Goal: Information Seeking & Learning: Learn about a topic

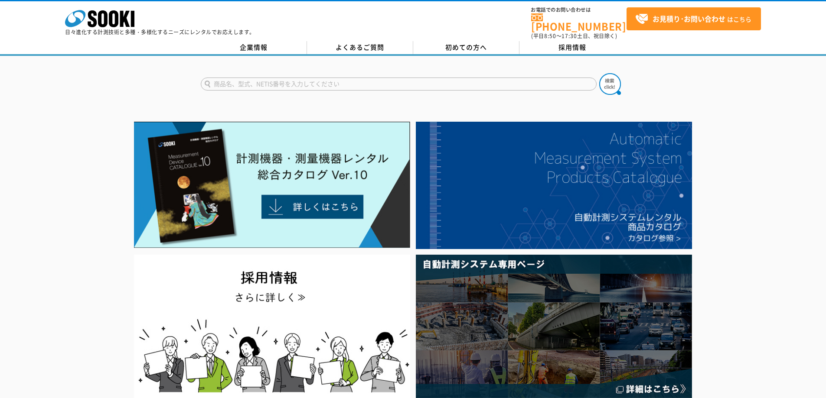
click at [286, 73] on form at bounding box center [413, 85] width 425 height 24
click at [282, 82] on input "text" at bounding box center [399, 84] width 396 height 13
type input "235"
click at [599, 73] on button at bounding box center [610, 84] width 22 height 22
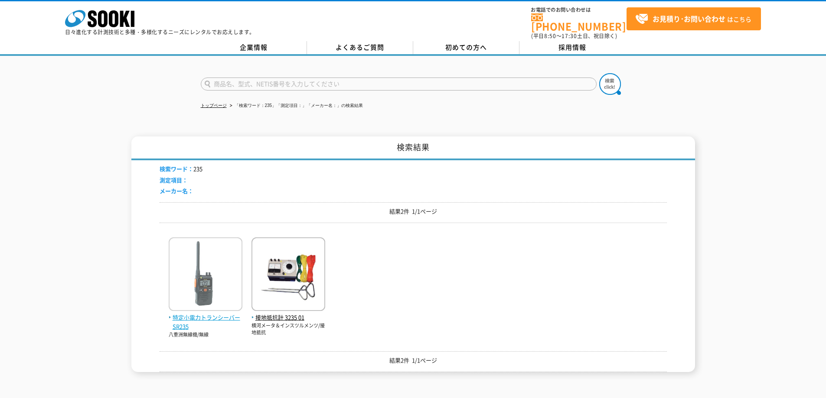
click at [189, 283] on img at bounding box center [206, 275] width 74 height 76
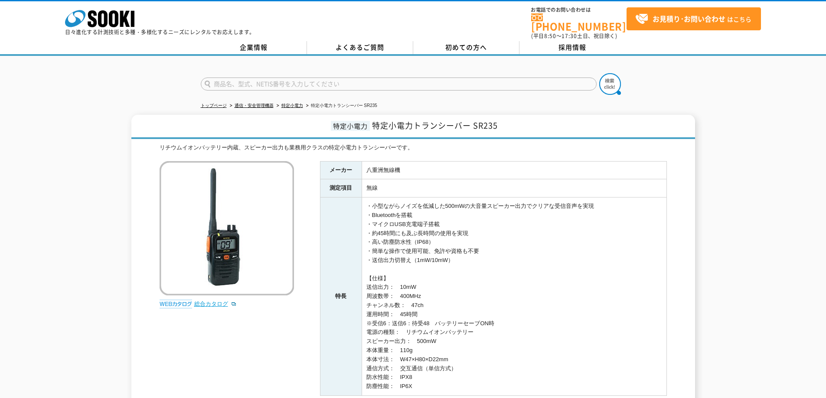
click at [224, 301] on link "総合カタログ" at bounding box center [215, 304] width 42 height 7
click at [427, 82] on input "text" at bounding box center [399, 84] width 396 height 13
type input "ESS"
click at [599, 73] on button at bounding box center [610, 84] width 22 height 22
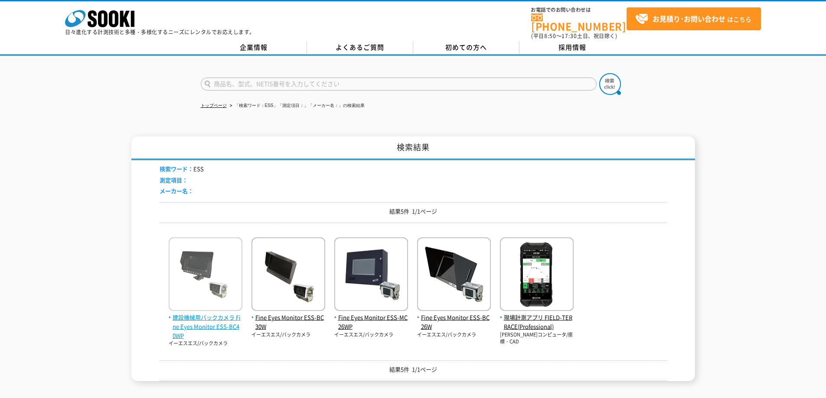
click at [227, 296] on img at bounding box center [206, 275] width 74 height 76
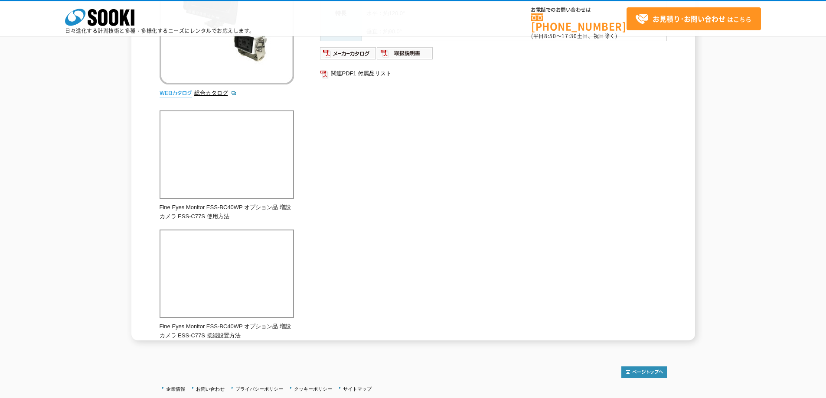
scroll to position [130, 0]
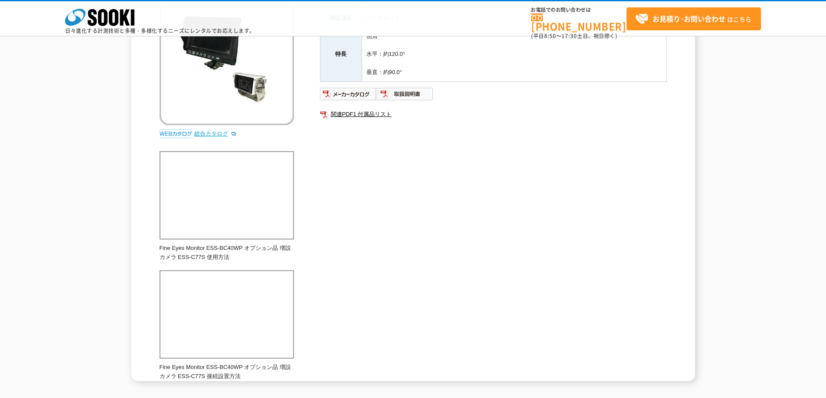
click at [208, 136] on link "総合カタログ" at bounding box center [215, 133] width 42 height 7
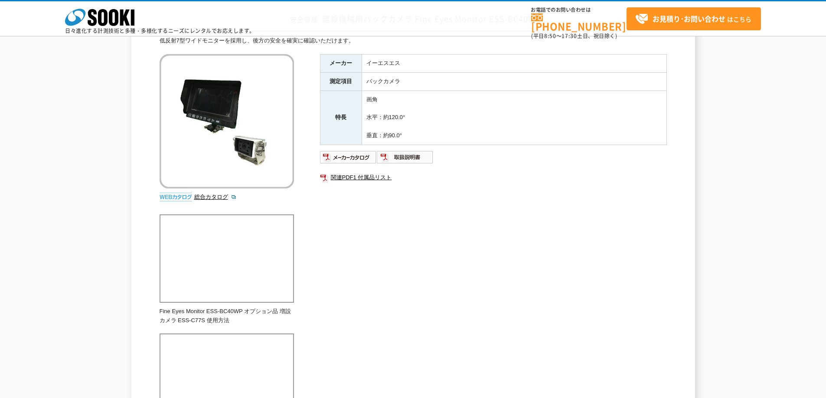
scroll to position [0, 0]
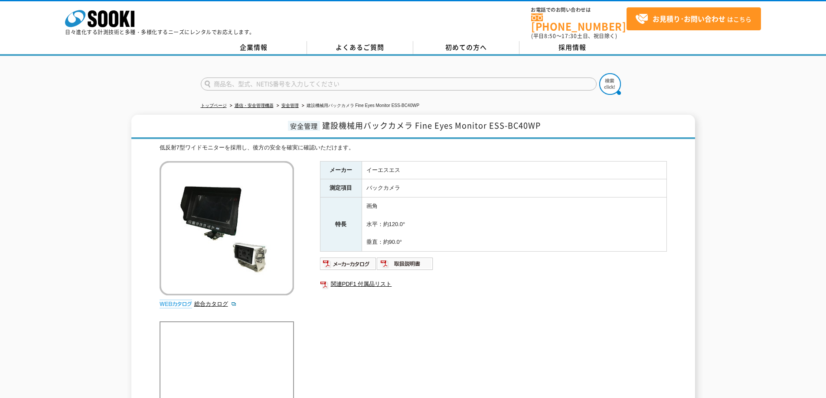
click at [387, 73] on form at bounding box center [413, 85] width 425 height 24
click at [387, 78] on input "text" at bounding box center [399, 84] width 396 height 13
type input "LD5"
click at [599, 73] on button at bounding box center [610, 84] width 22 height 22
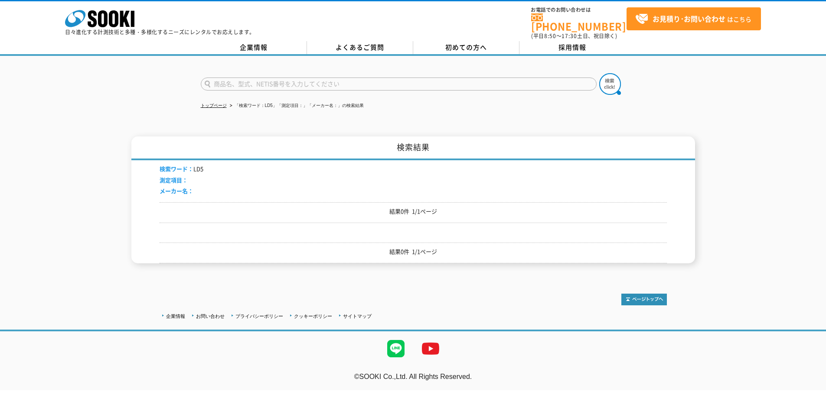
click at [309, 78] on input "text" at bounding box center [399, 84] width 396 height 13
type input "LD-5"
click at [599, 73] on button at bounding box center [610, 84] width 22 height 22
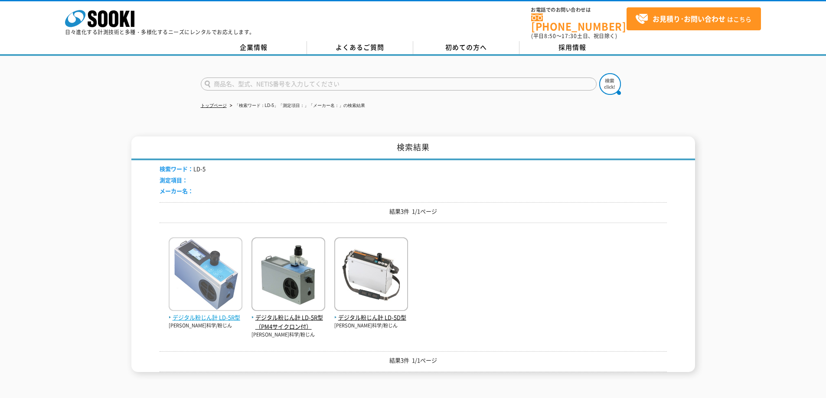
click at [210, 269] on img at bounding box center [206, 275] width 74 height 76
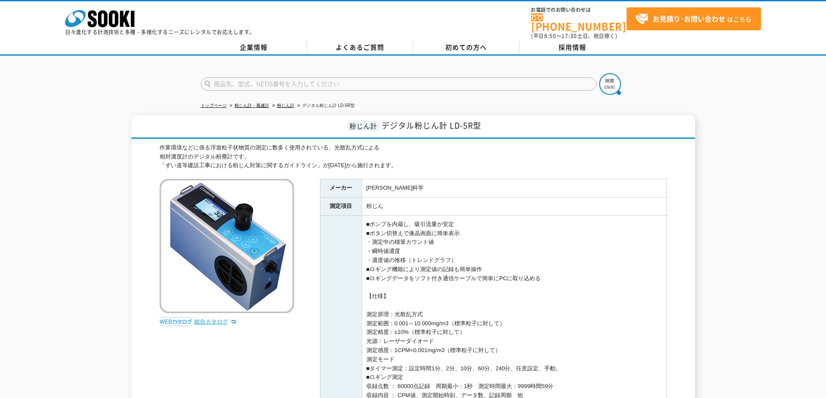
click at [217, 319] on link "総合カタログ" at bounding box center [215, 322] width 42 height 7
click at [436, 78] on input "text" at bounding box center [399, 84] width 396 height 13
type input "55EX"
click at [599, 73] on button at bounding box center [610, 84] width 22 height 22
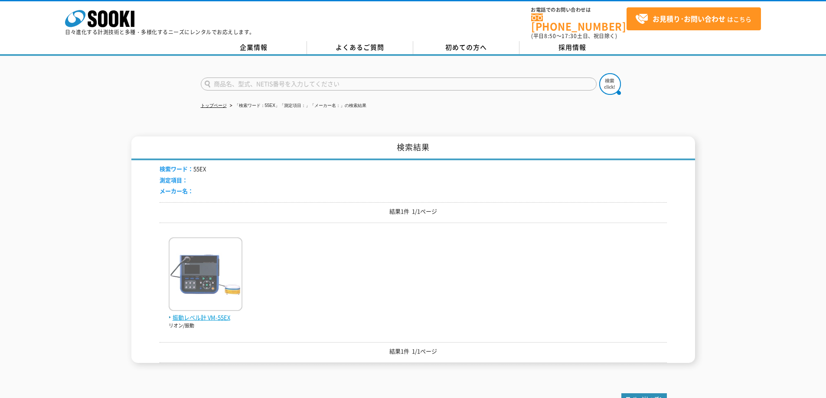
click at [222, 274] on img at bounding box center [206, 275] width 74 height 76
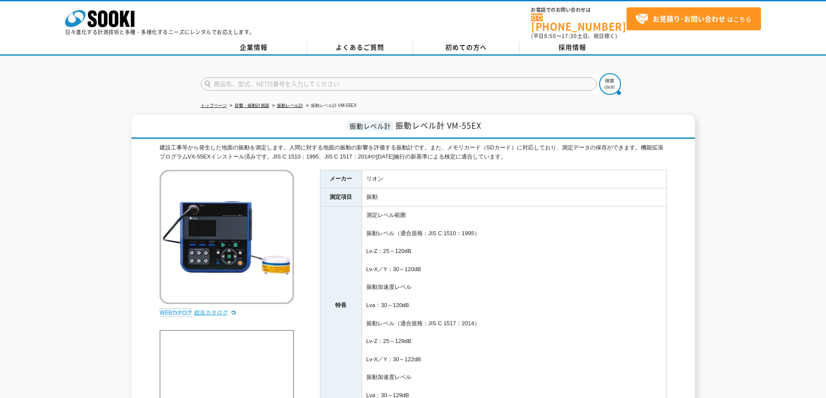
click at [222, 310] on link "総合カタログ" at bounding box center [215, 312] width 42 height 7
click at [194, 309] on link "総合カタログ" at bounding box center [215, 312] width 42 height 7
